Goal: Find contact information: Find contact information

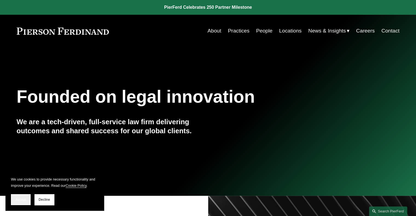
click at [25, 200] on span "Accept" at bounding box center [21, 200] width 10 height 4
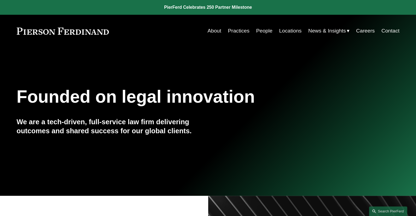
click at [261, 31] on link "People" at bounding box center [264, 31] width 16 height 10
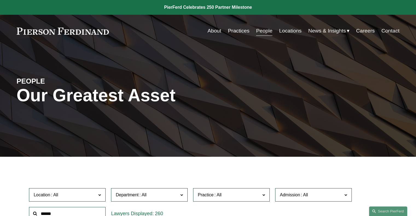
scroll to position [55, 0]
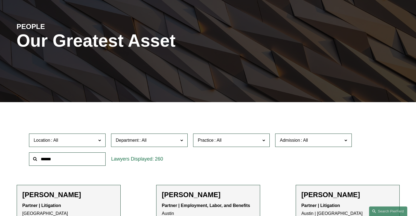
click at [74, 158] on input "text" at bounding box center [67, 159] width 77 height 13
type input "****"
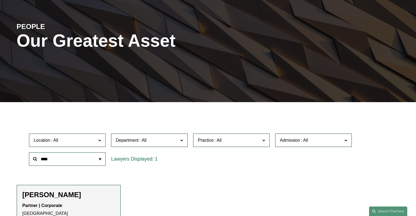
scroll to position [137, 0]
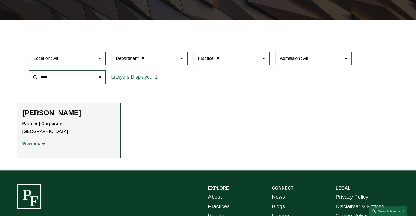
click at [26, 144] on strong "View Bio" at bounding box center [31, 143] width 18 height 5
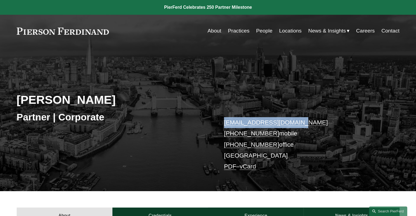
drag, startPoint x: 299, startPoint y: 123, endPoint x: 224, endPoint y: 124, distance: 74.2
click at [224, 124] on p "sima.kanan@pierferd.com +44 64 8051 5268 mobile +44 20 4591 4583 office London …" at bounding box center [304, 144] width 160 height 55
copy link "sima.kanan@pierferd.com"
